Goal: Transaction & Acquisition: Purchase product/service

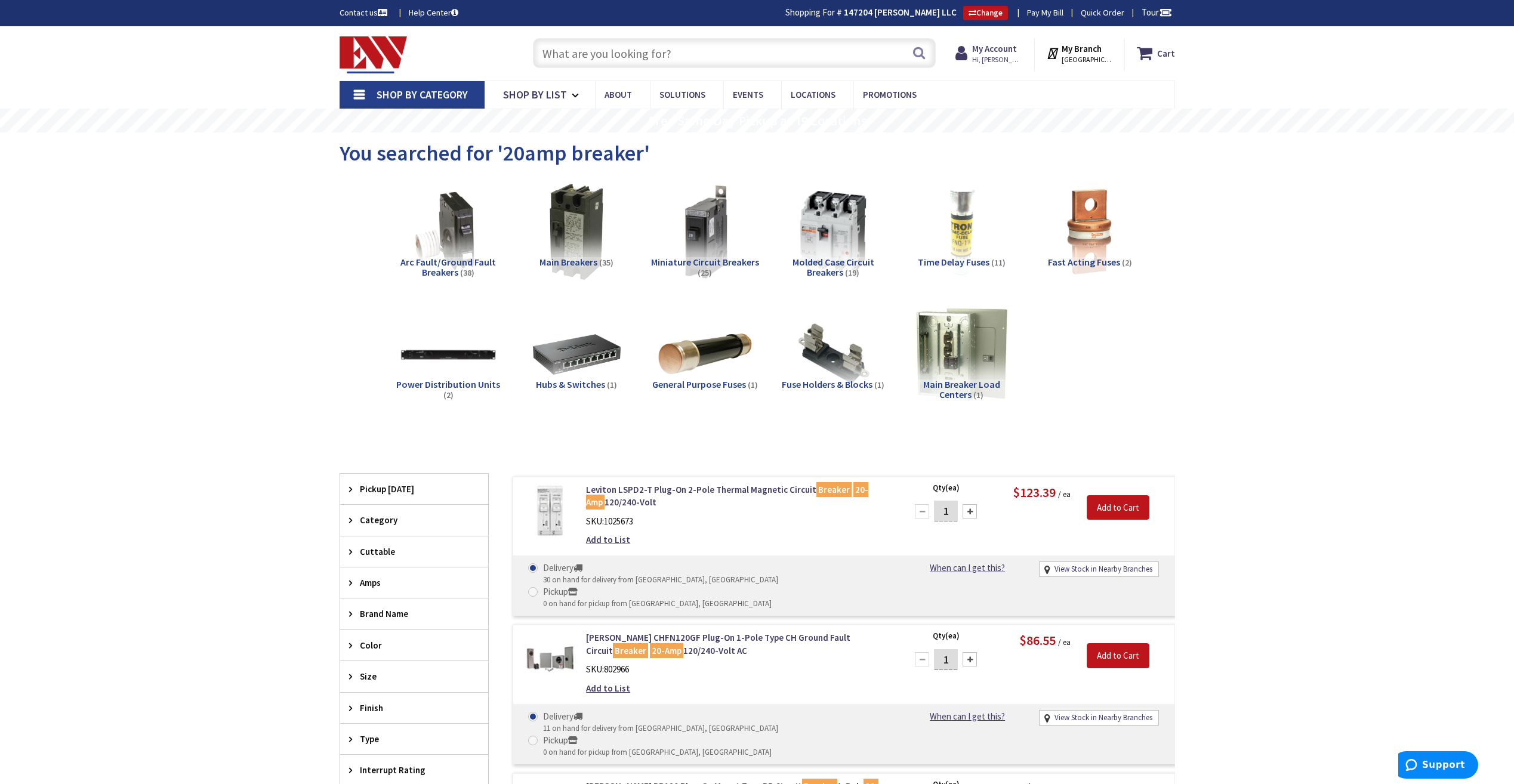
click at [758, 57] on input "text" at bounding box center [734, 53] width 403 height 30
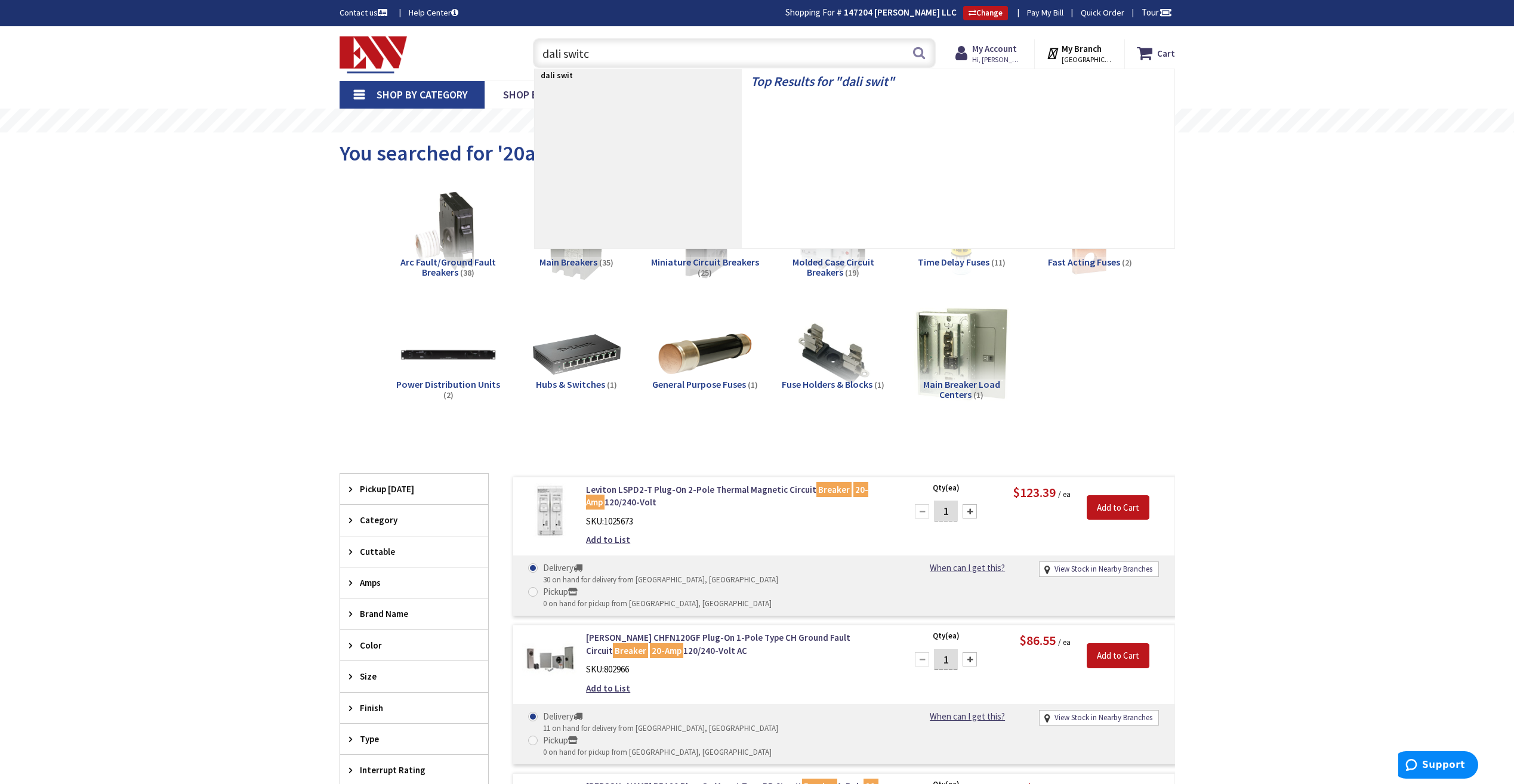
type input "dali switch"
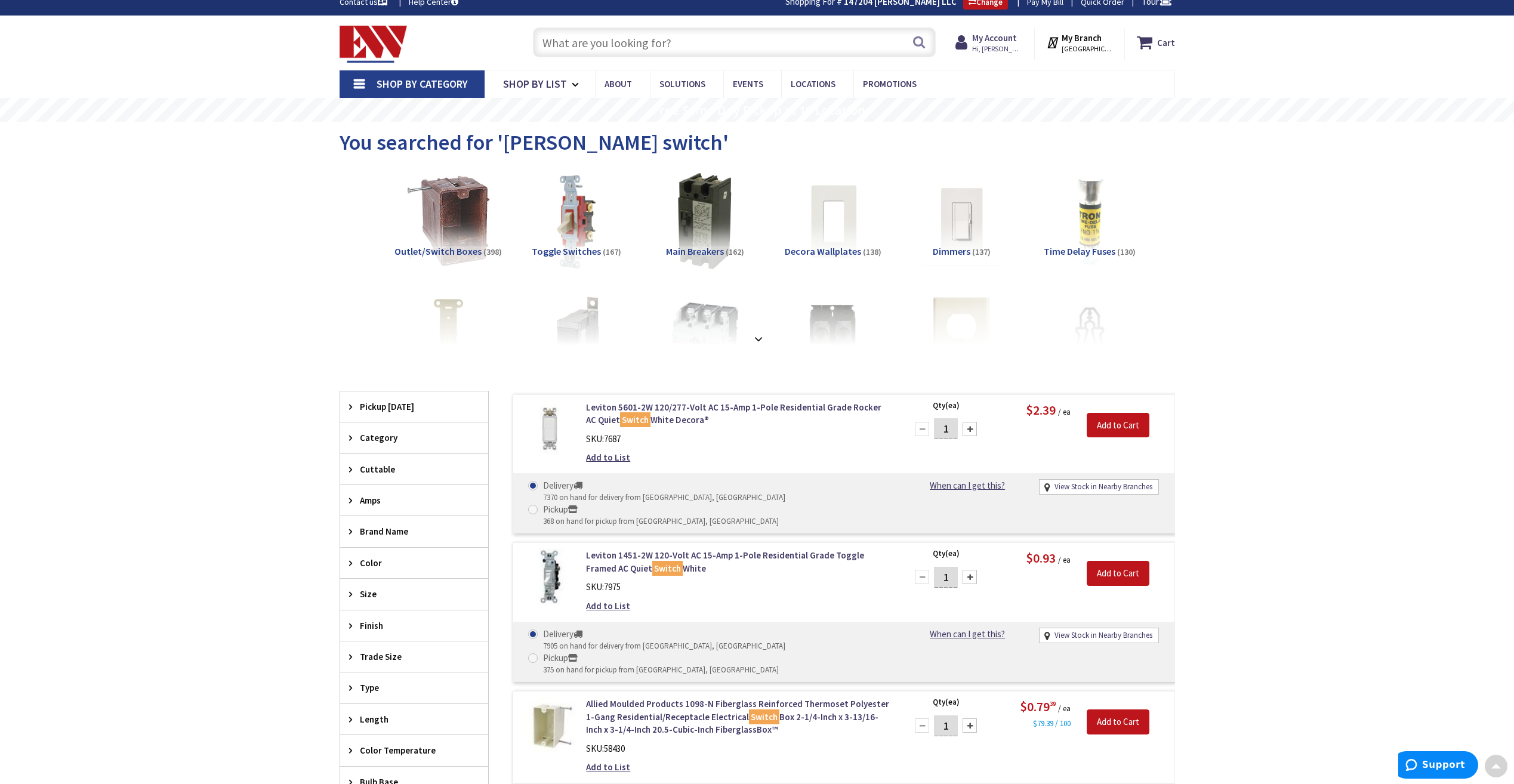
scroll to position [2, 0]
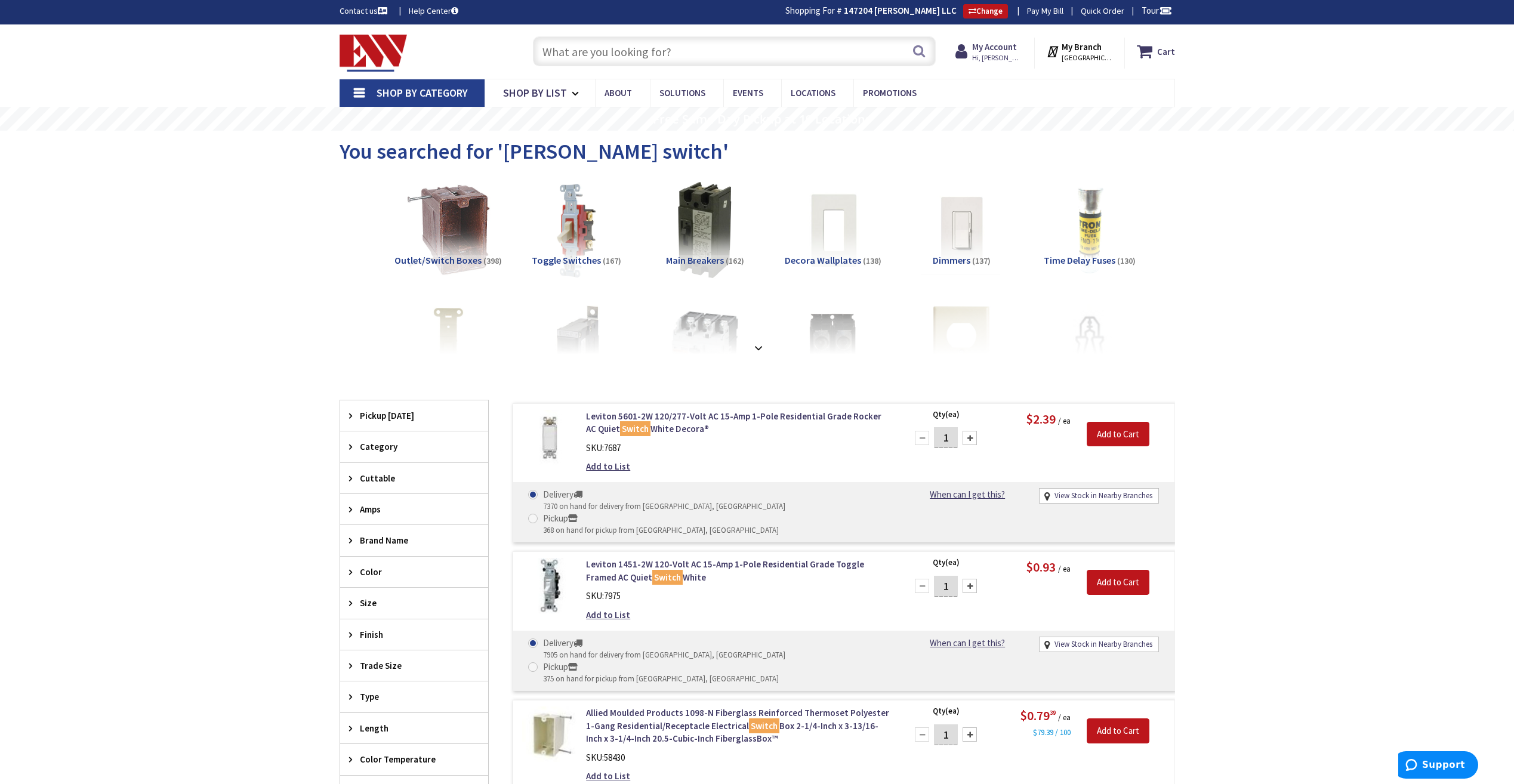
click at [758, 62] on input "text" at bounding box center [734, 51] width 403 height 30
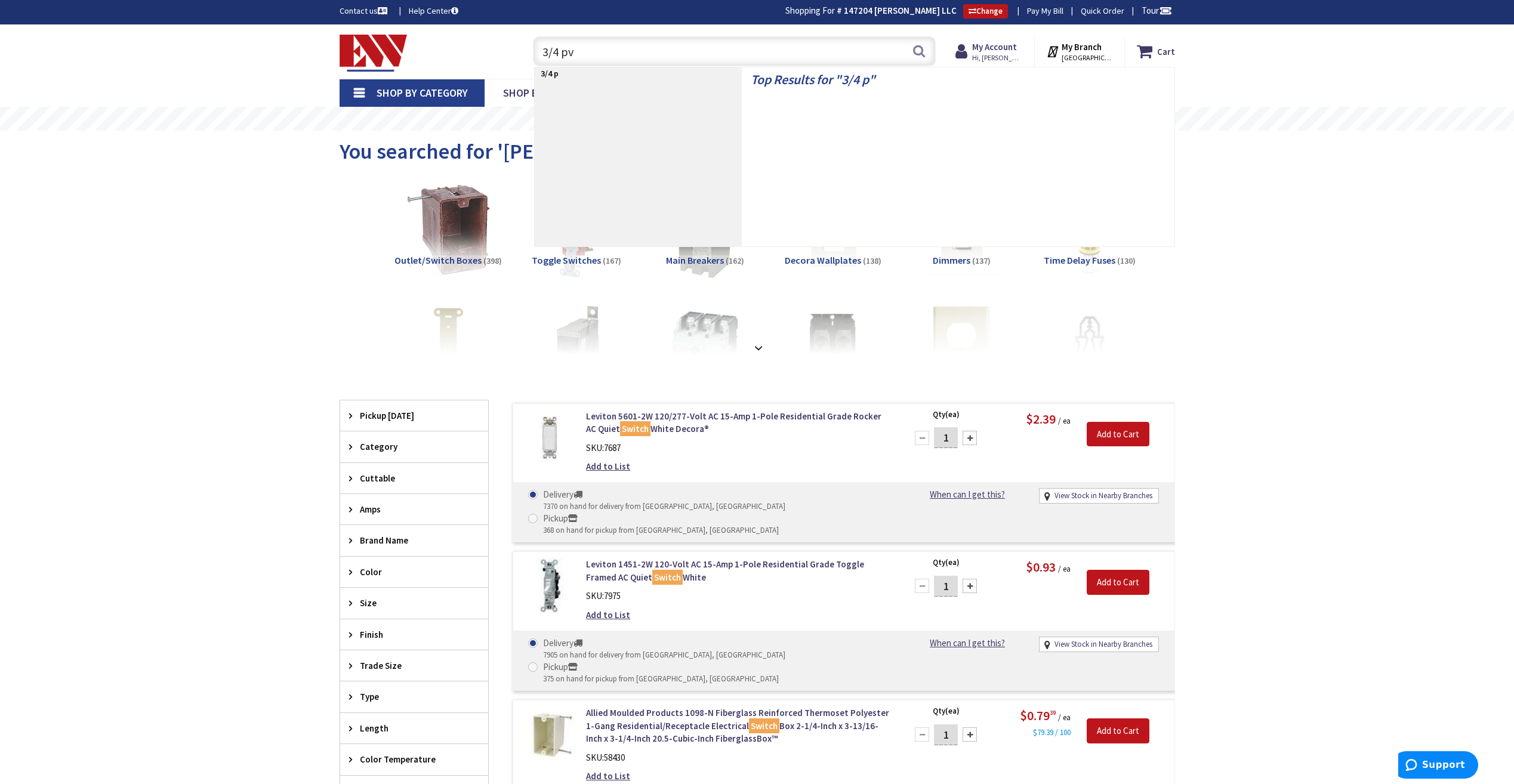
type input "3/4 pvc"
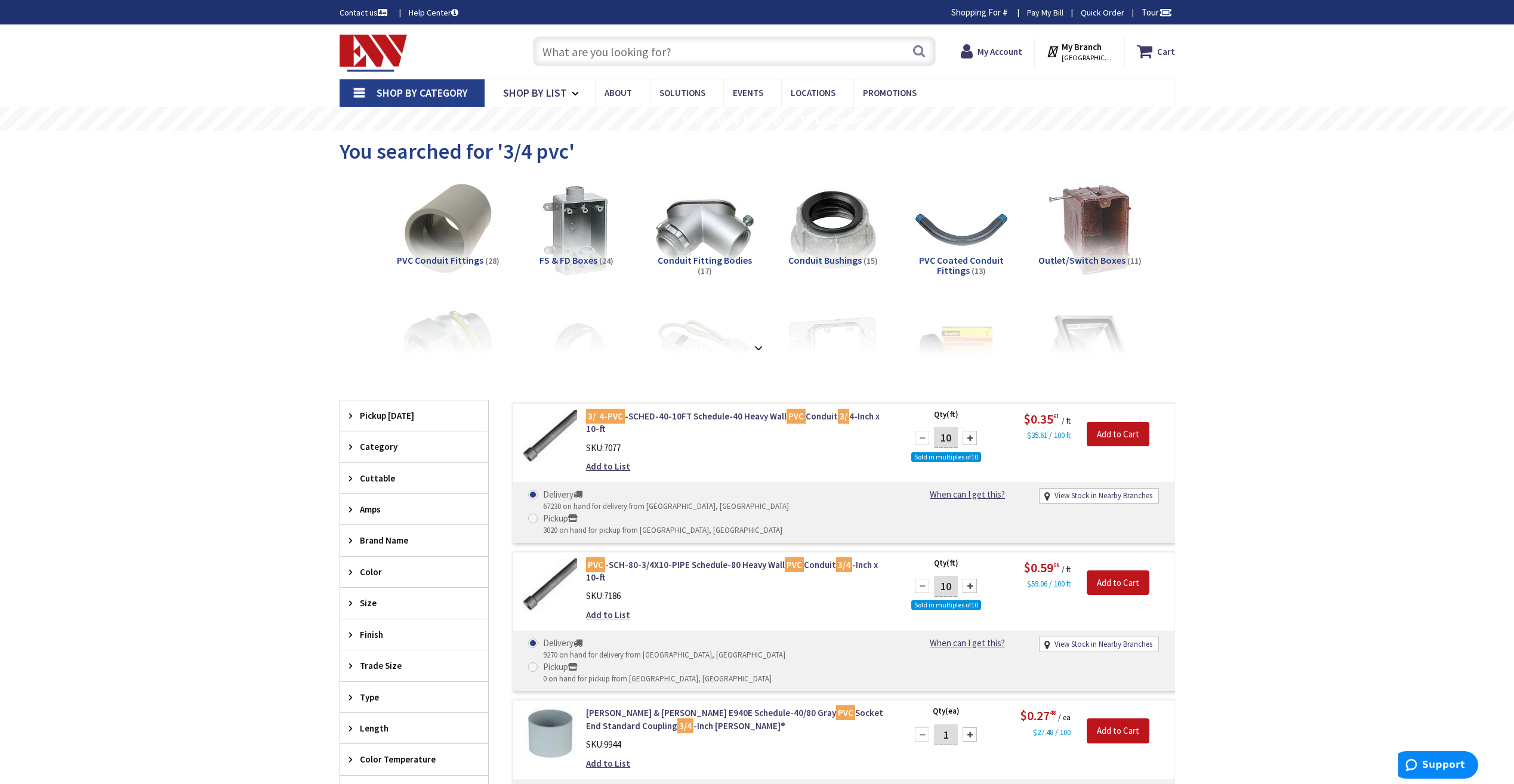
click at [780, 53] on input "text" at bounding box center [734, 51] width 403 height 30
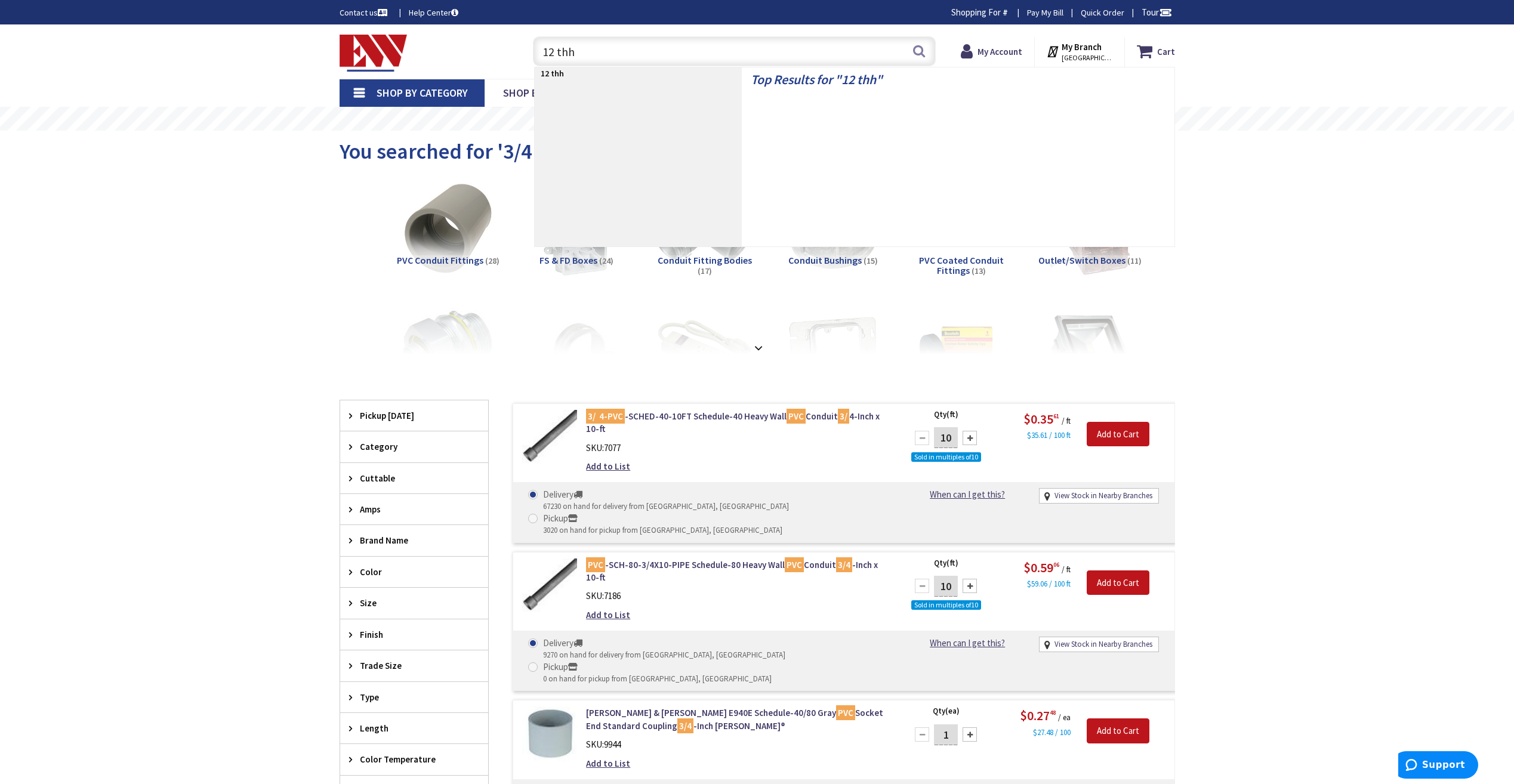
type input "12 thhn"
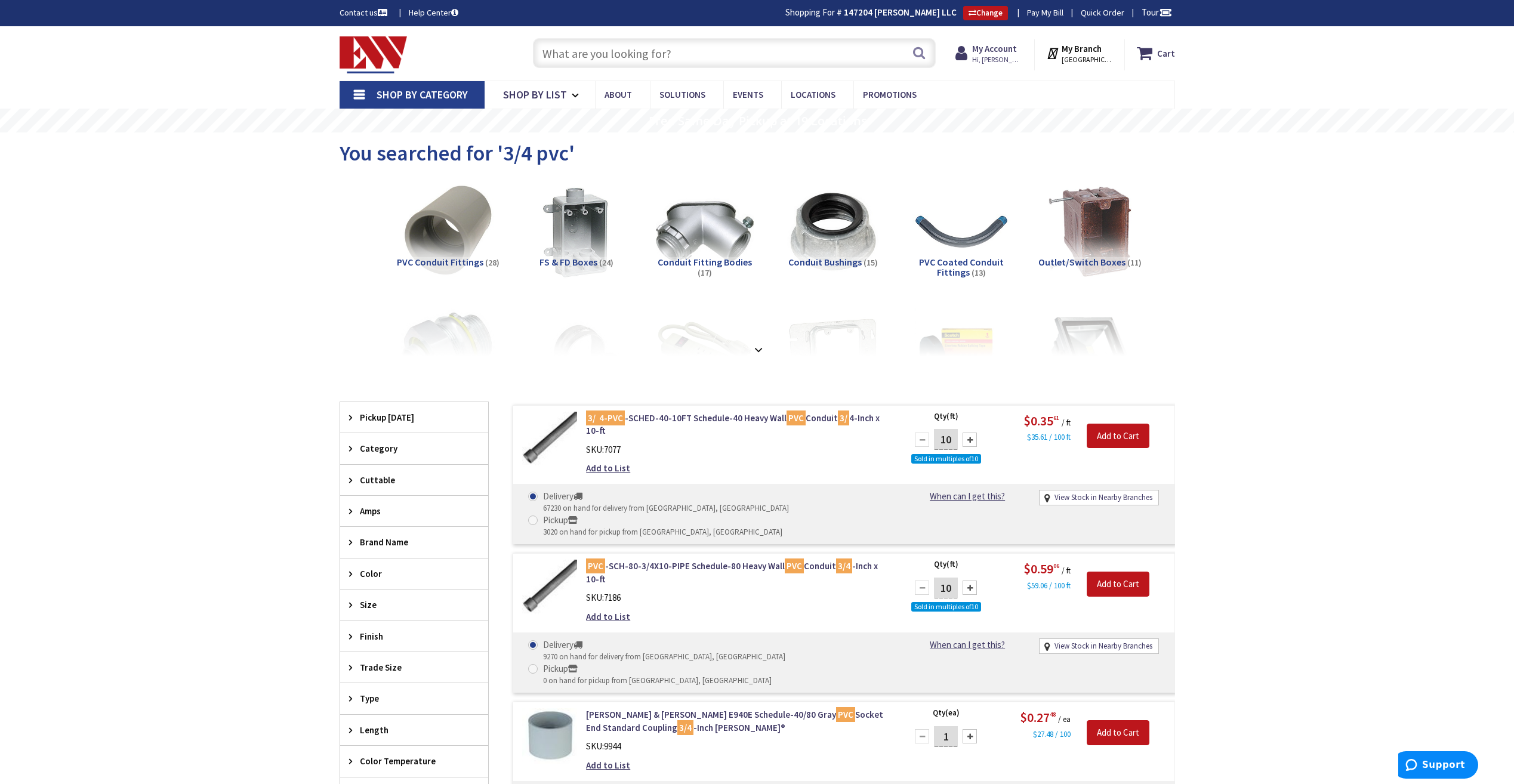
click at [785, 59] on input "text" at bounding box center [734, 53] width 403 height 30
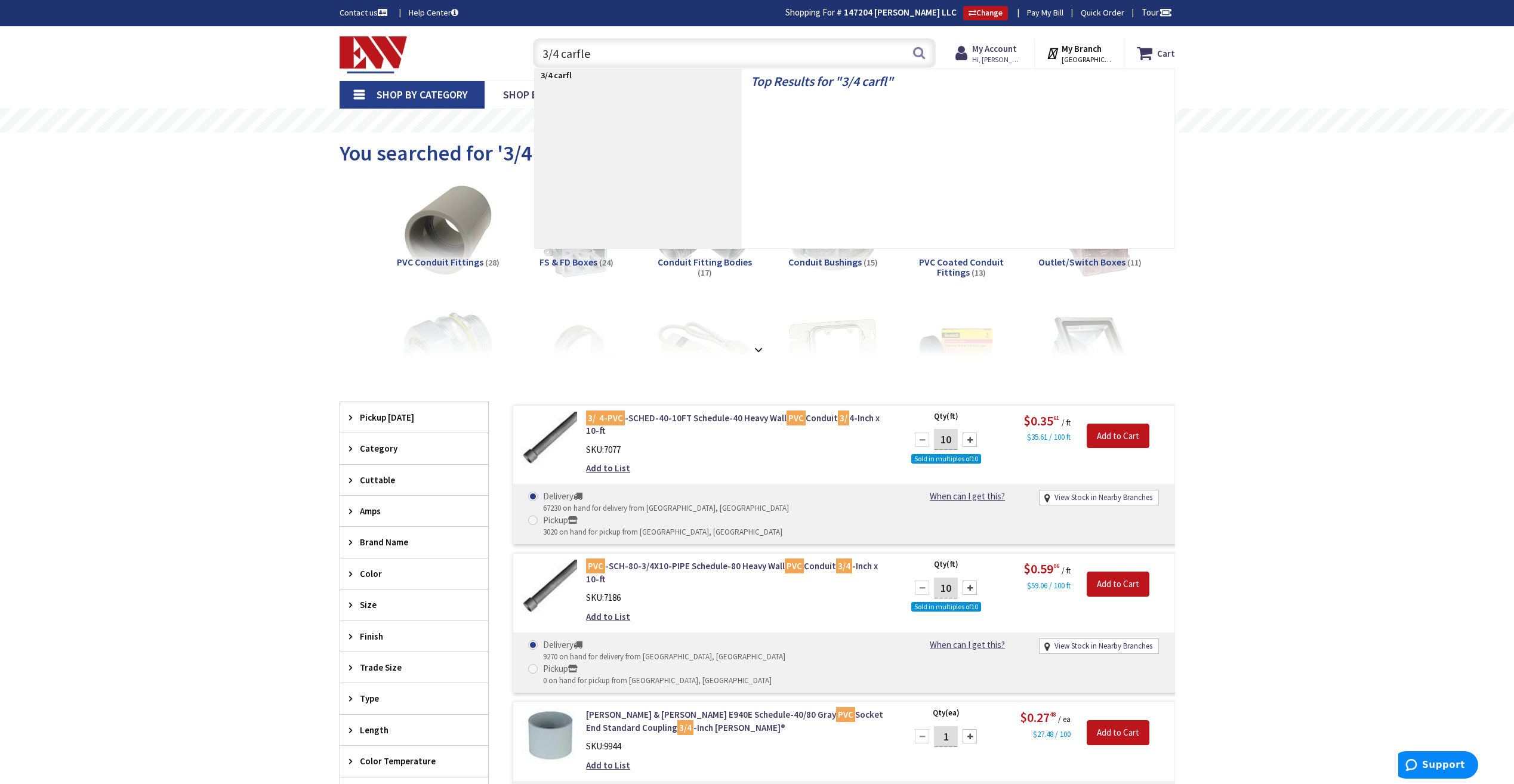
type input "3/4 carflex"
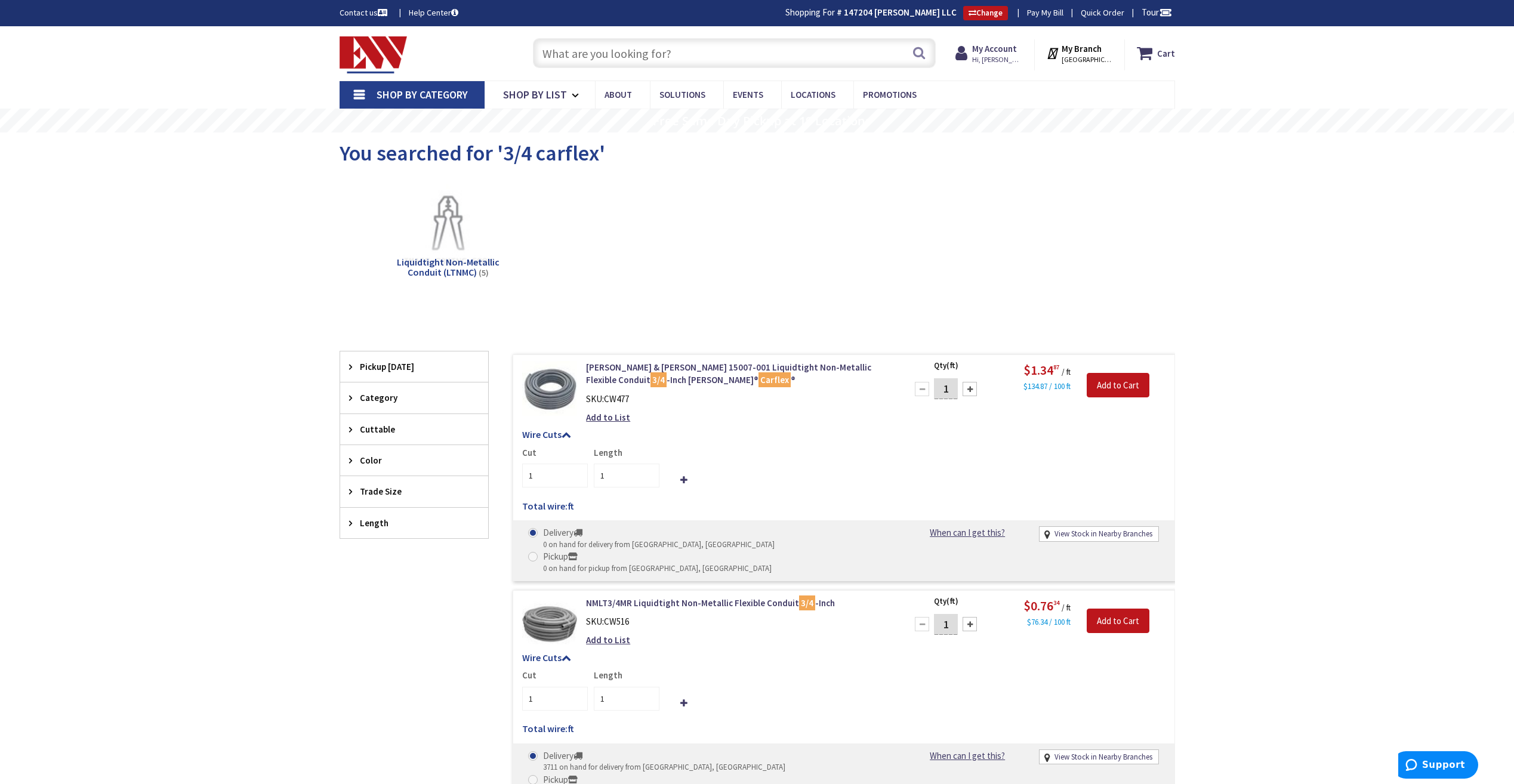
click at [751, 31] on div "Skip to Content Toggle Nav Search Cart My Cart Close" at bounding box center [757, 53] width 895 height 54
click at [742, 39] on input "text" at bounding box center [734, 53] width 403 height 30
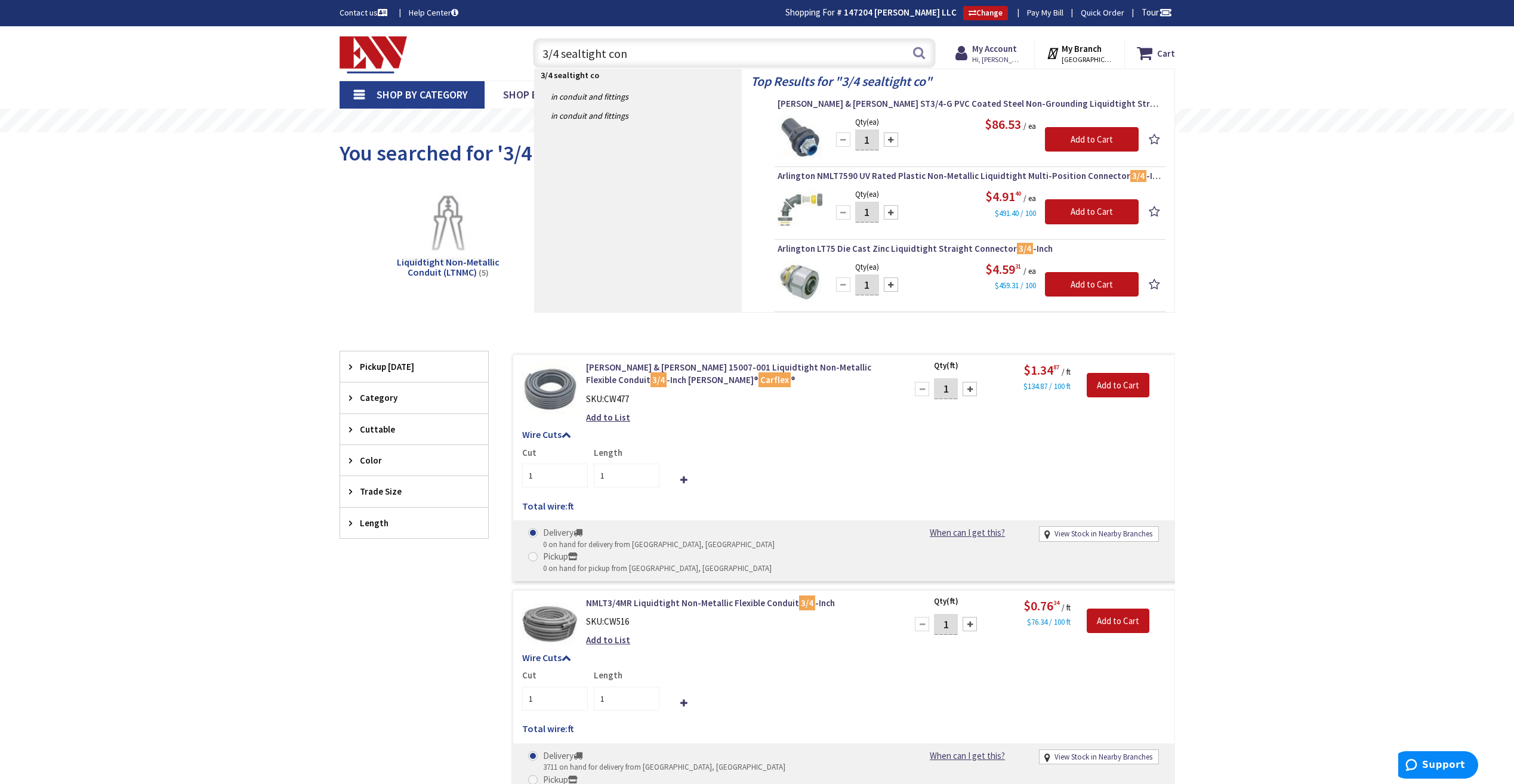
type input "3/4 sealtight conn"
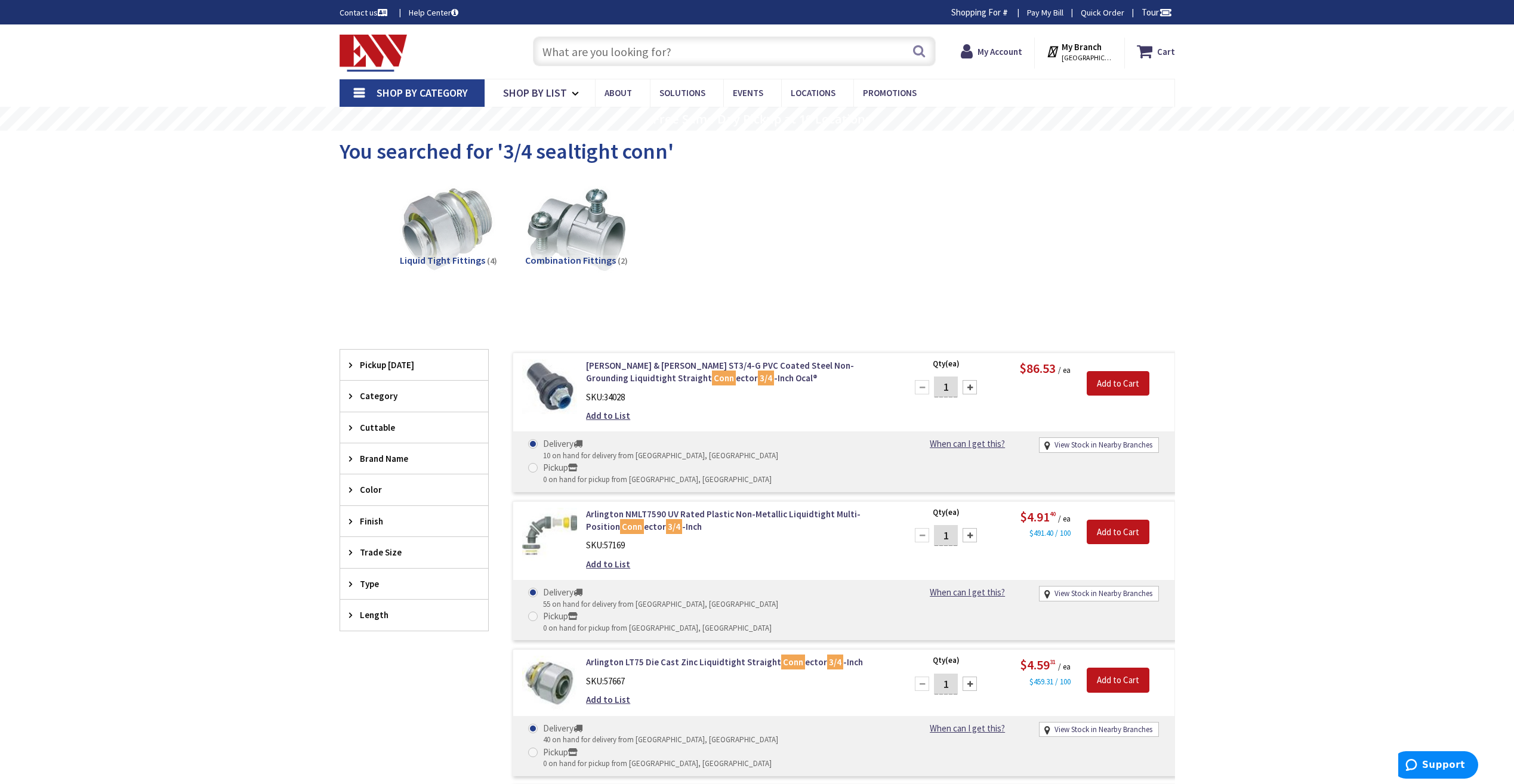
click at [753, 41] on input "text" at bounding box center [734, 51] width 403 height 30
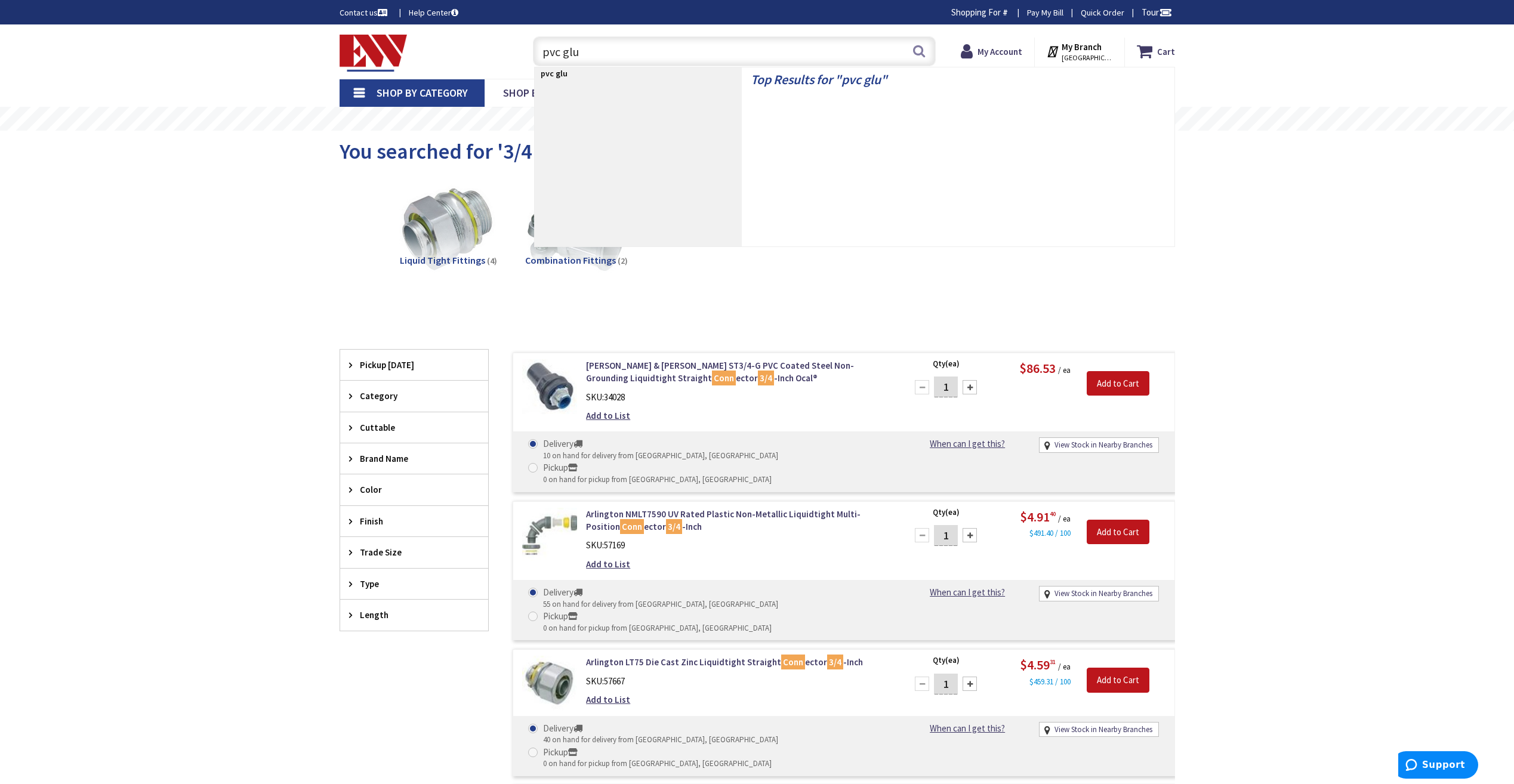
type input "pvc glue"
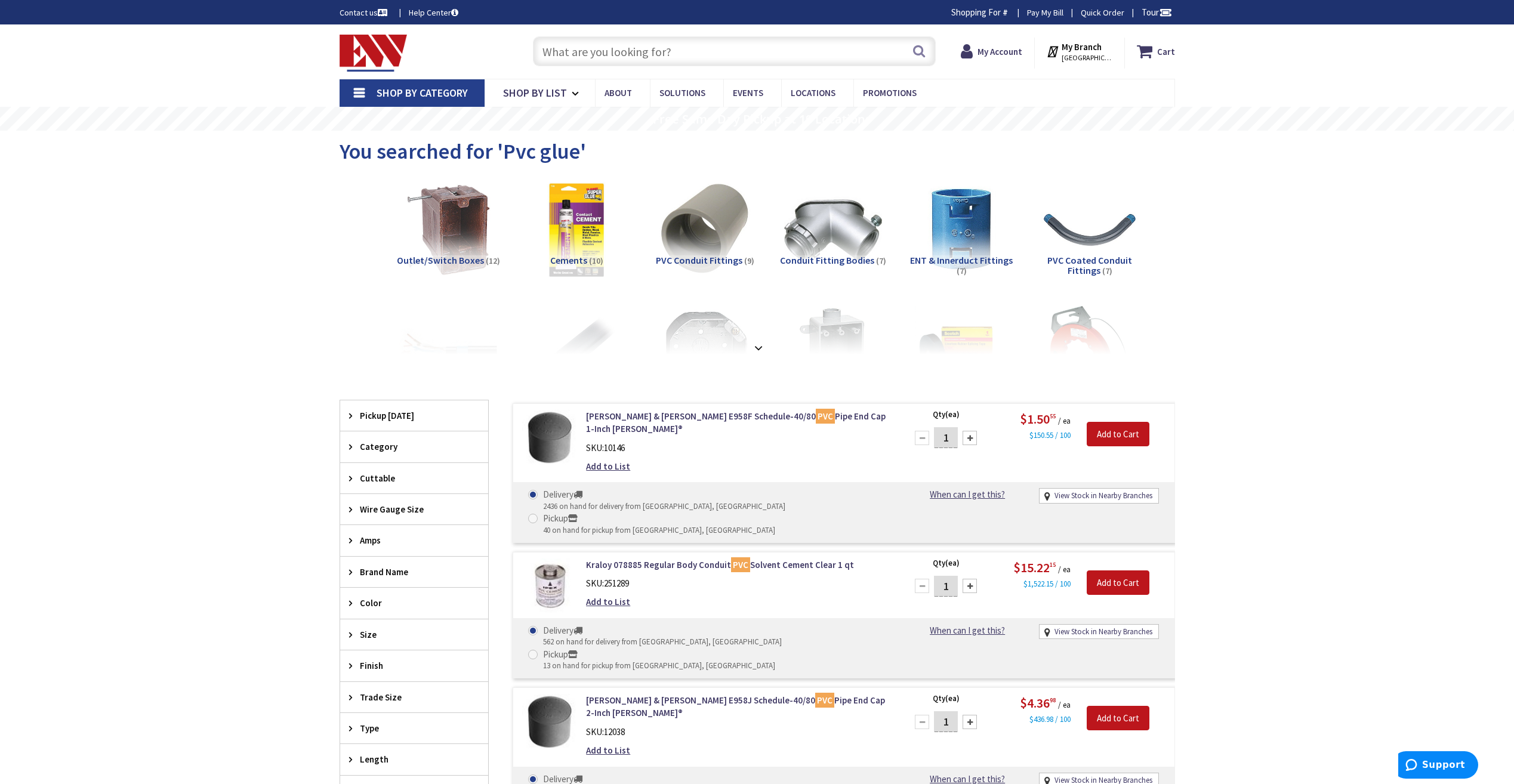
click at [1317, 277] on div "Skip to Content Toggle Nav Search Cart My Cart Close" at bounding box center [757, 722] width 1514 height 1394
